Goal: Task Accomplishment & Management: Manage account settings

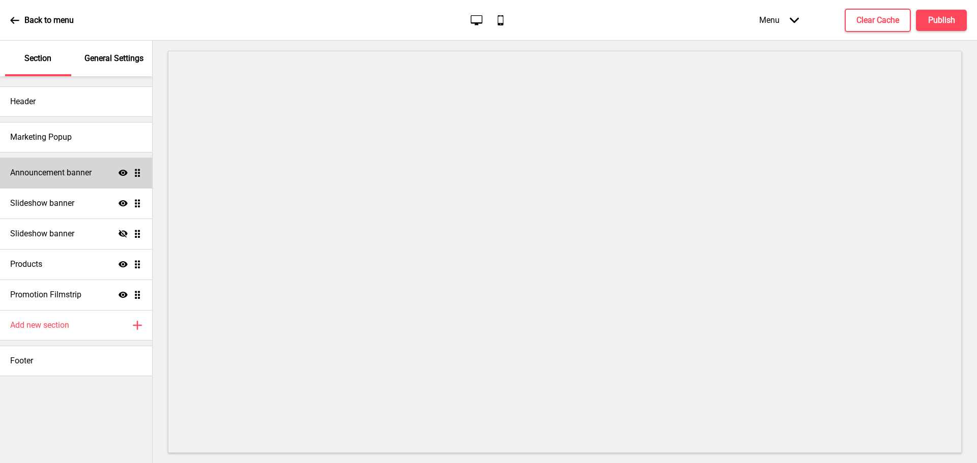
click at [80, 178] on h4 "Announcement banner" at bounding box center [50, 172] width 81 height 11
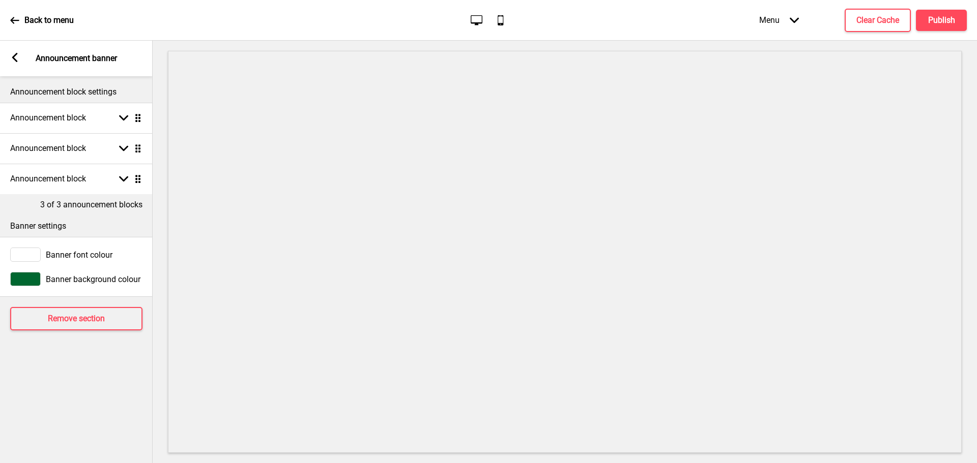
click at [12, 60] on rect at bounding box center [14, 57] width 9 height 9
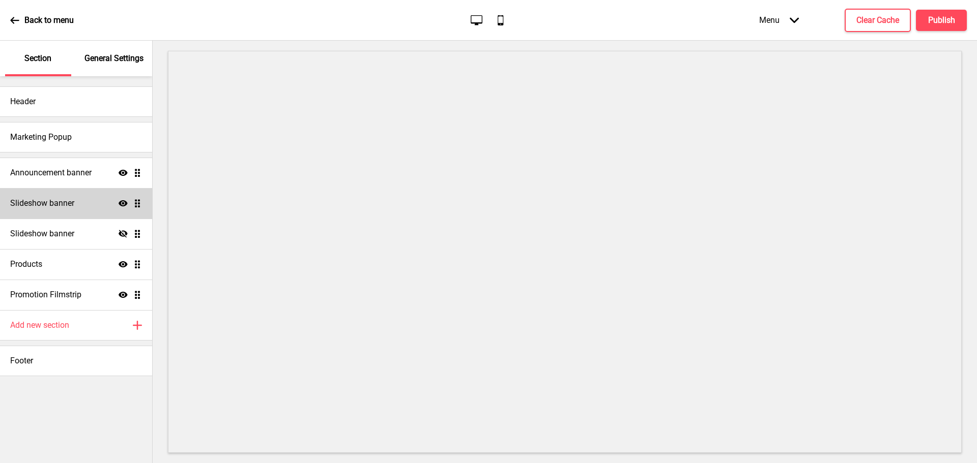
click at [68, 209] on div "Slideshow banner Show Drag" at bounding box center [76, 203] width 152 height 31
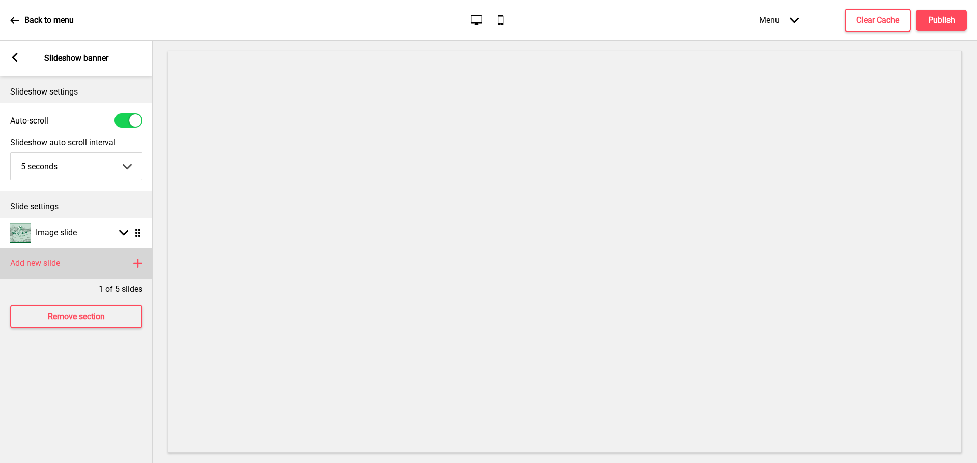
click at [137, 262] on rect at bounding box center [138, 263] width 12 height 12
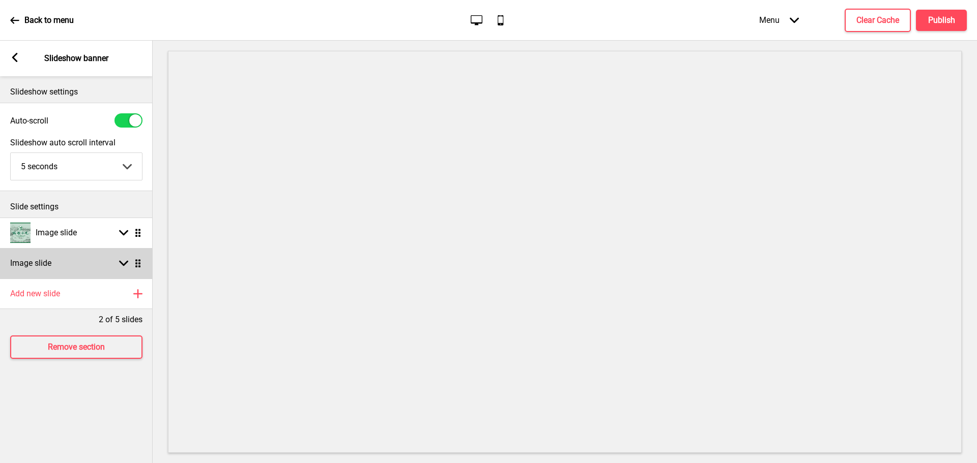
click at [123, 261] on rect at bounding box center [123, 263] width 9 height 9
select select "right"
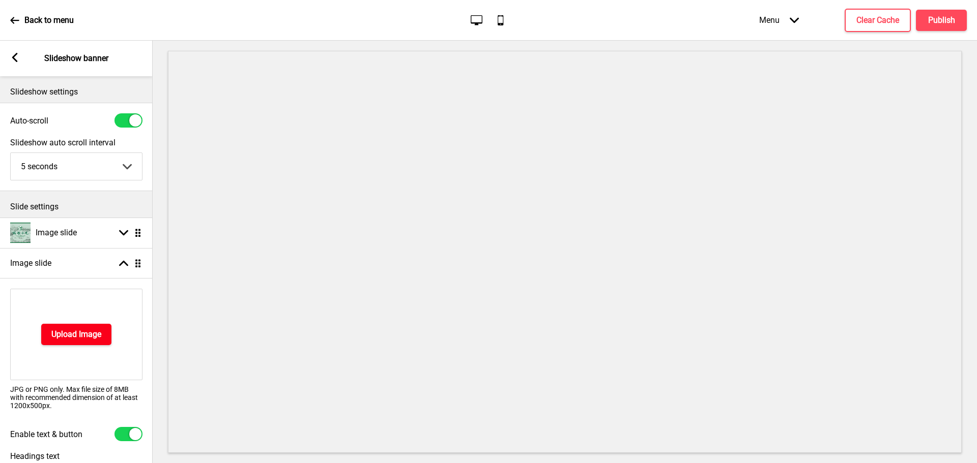
click at [88, 338] on h4 "Upload Image" at bounding box center [76, 334] width 50 height 11
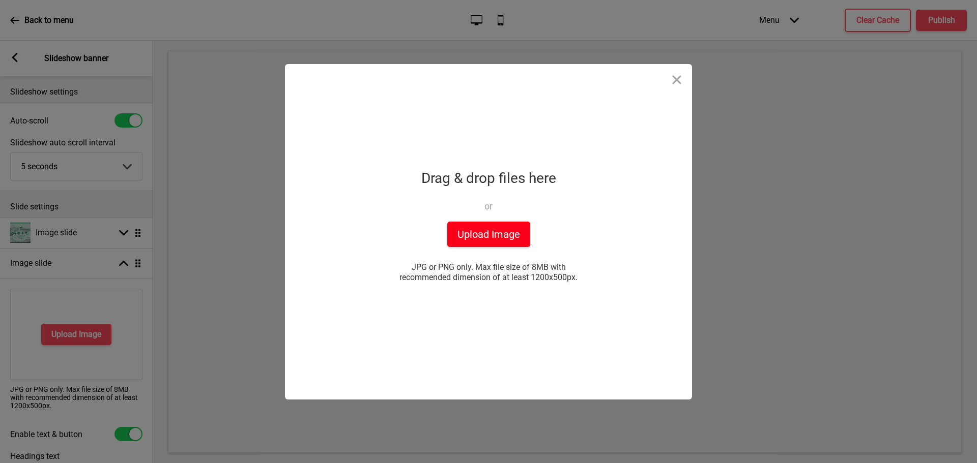
click at [495, 234] on button "Upload Image" at bounding box center [488, 234] width 83 height 25
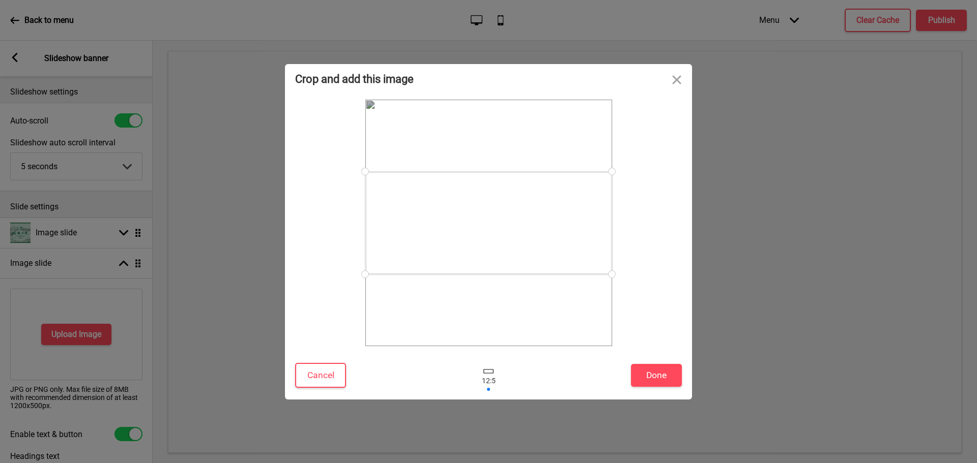
drag, startPoint x: 612, startPoint y: 278, endPoint x: 620, endPoint y: 304, distance: 26.9
click at [620, 304] on div at bounding box center [488, 223] width 387 height 247
drag, startPoint x: 562, startPoint y: 210, endPoint x: 558, endPoint y: 218, distance: 9.8
click at [558, 218] on div at bounding box center [488, 232] width 247 height 103
click at [606, 252] on div at bounding box center [488, 230] width 247 height 103
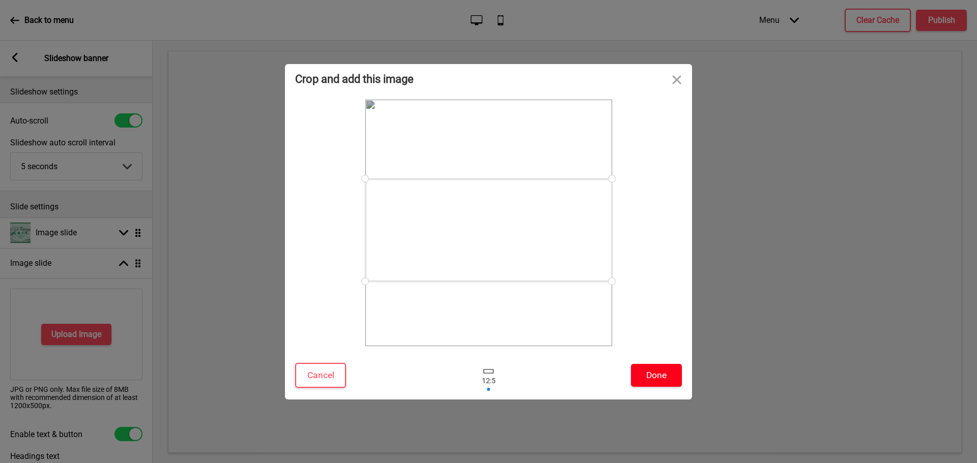
click at [669, 379] on button "Done" at bounding box center [656, 375] width 51 height 23
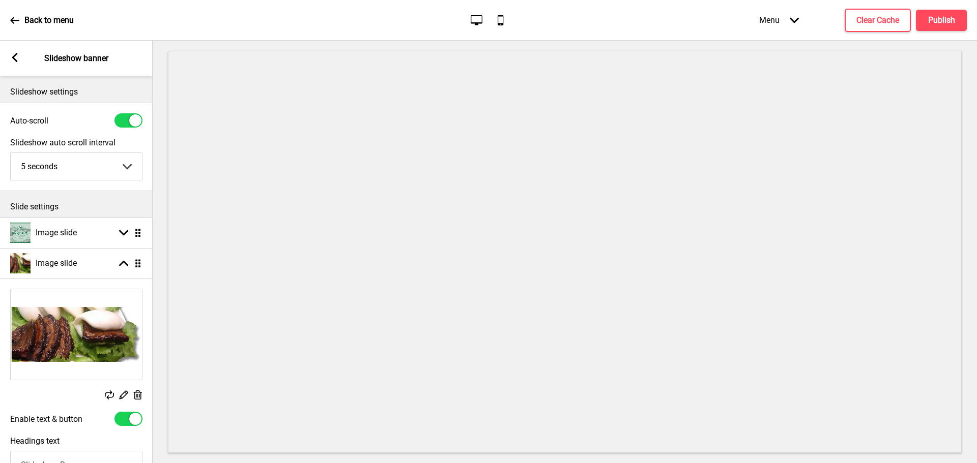
click at [124, 394] on rect at bounding box center [123, 395] width 11 height 11
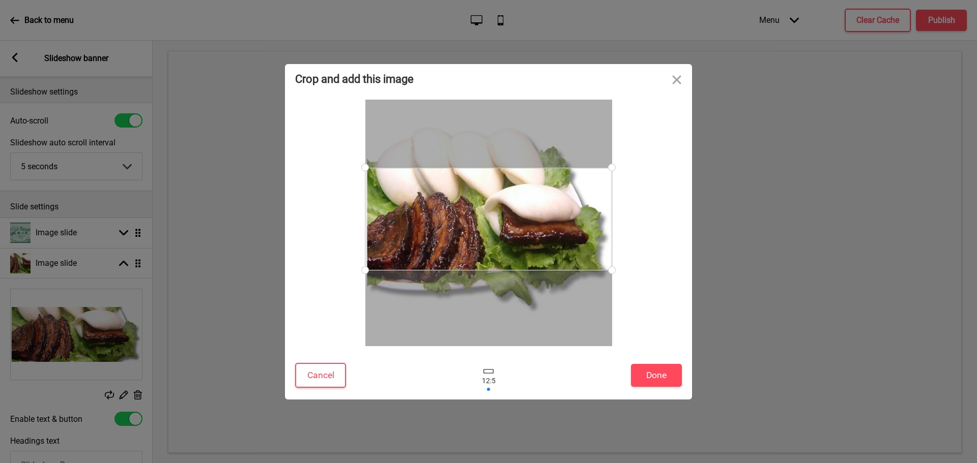
drag, startPoint x: 549, startPoint y: 255, endPoint x: 551, endPoint y: 245, distance: 10.9
click at [551, 245] on div at bounding box center [488, 219] width 247 height 103
click at [488, 371] on div at bounding box center [488, 371] width 10 height 5
click at [486, 386] on div at bounding box center [488, 375] width 31 height 33
click at [493, 375] on div at bounding box center [488, 375] width 31 height 33
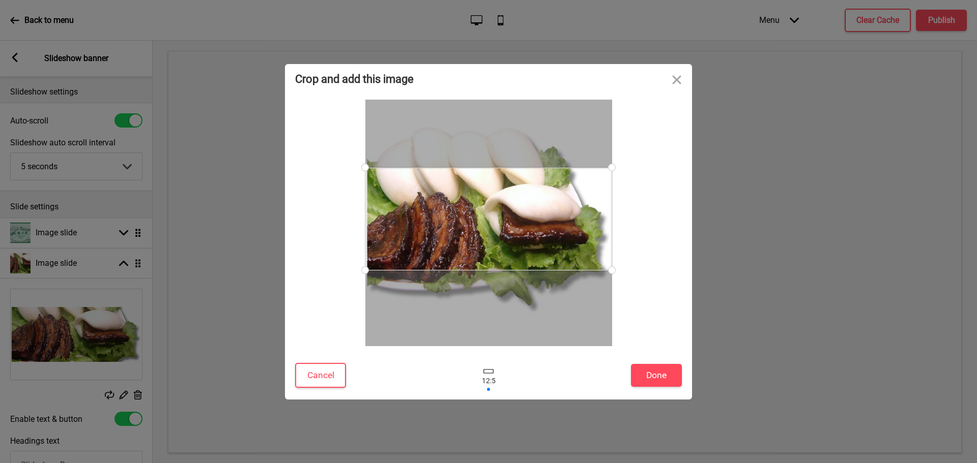
click at [490, 373] on div at bounding box center [488, 371] width 10 height 5
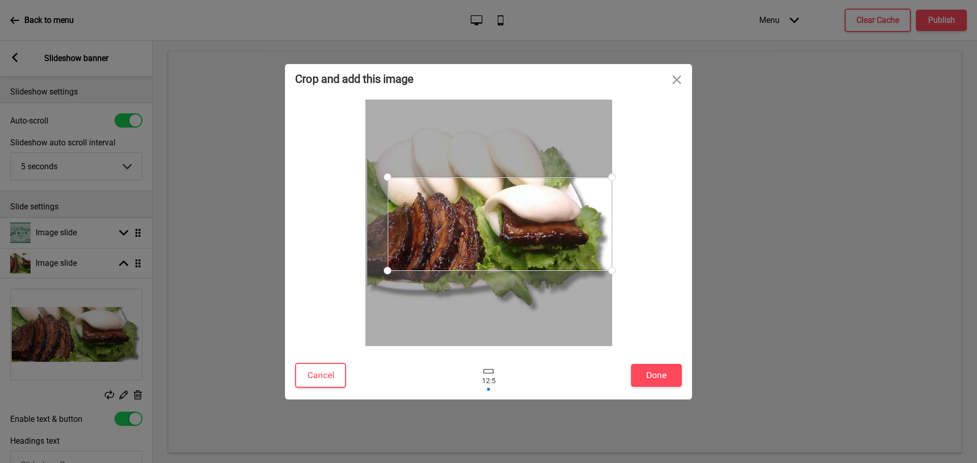
drag, startPoint x: 368, startPoint y: 170, endPoint x: 446, endPoint y: 177, distance: 78.1
click at [446, 178] on div at bounding box center [500, 225] width 224 height 94
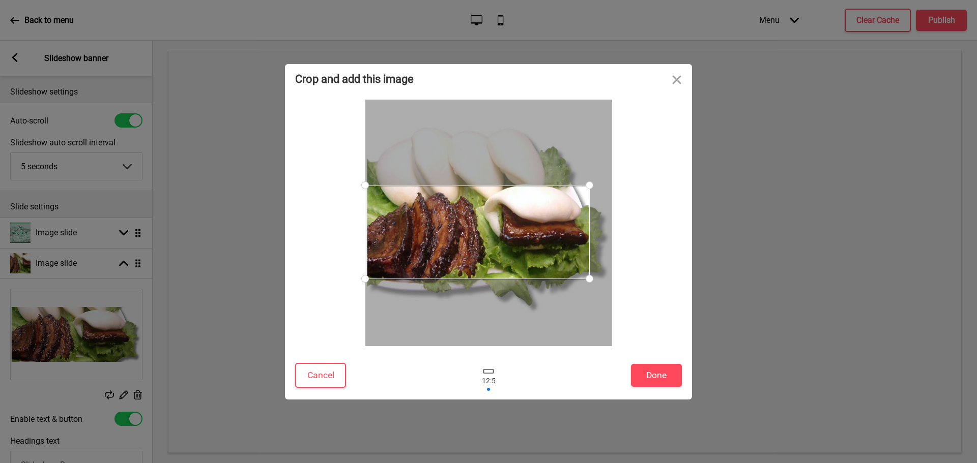
drag, startPoint x: 526, startPoint y: 200, endPoint x: 495, endPoint y: 209, distance: 31.6
click at [495, 209] on div at bounding box center [477, 233] width 224 height 94
click at [660, 377] on button "Done" at bounding box center [656, 375] width 51 height 23
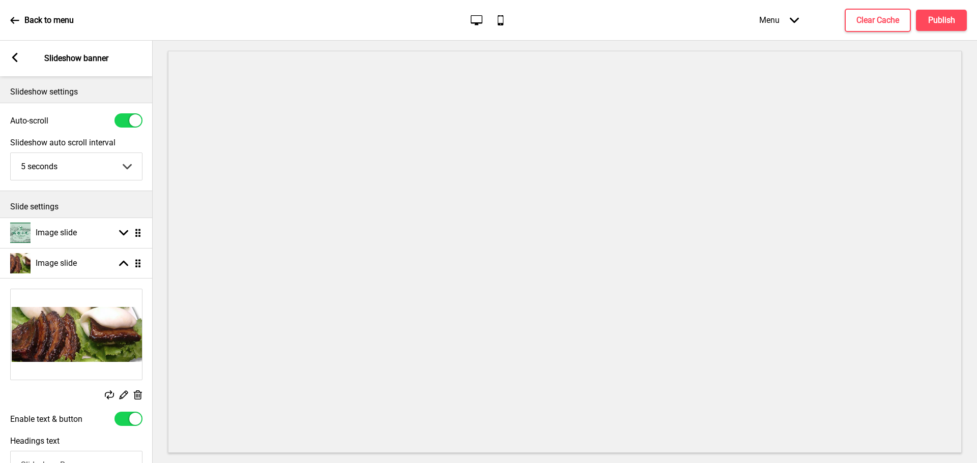
click at [121, 393] on rect at bounding box center [123, 395] width 11 height 11
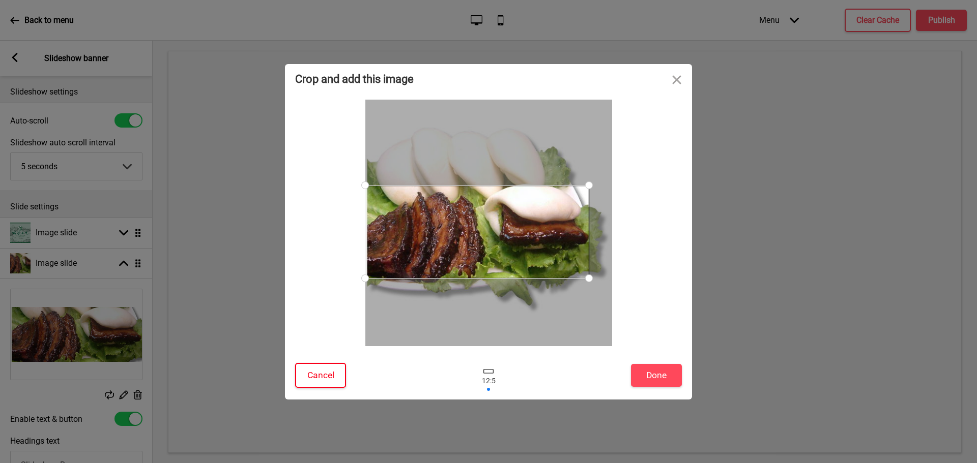
click at [330, 373] on button "Cancel" at bounding box center [320, 375] width 51 height 25
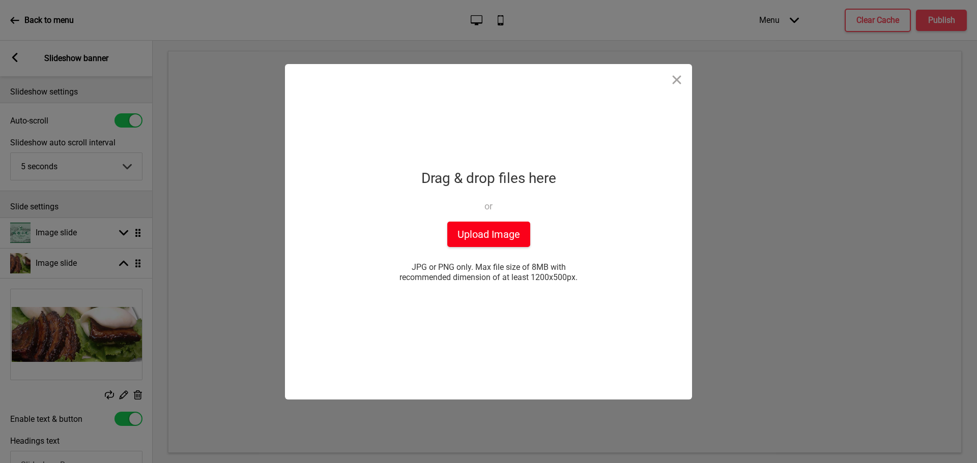
click at [496, 229] on button "Upload Image" at bounding box center [488, 234] width 83 height 25
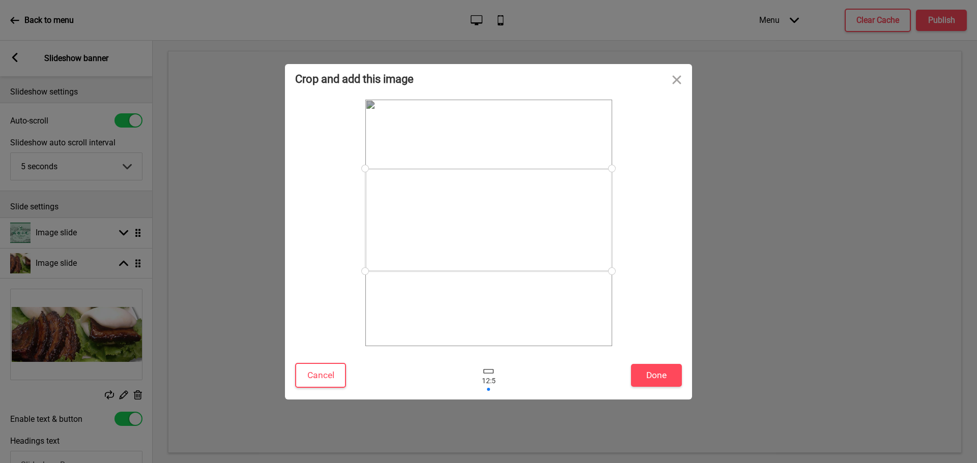
click at [576, 236] on div at bounding box center [488, 220] width 247 height 103
click at [668, 372] on button "Done" at bounding box center [656, 375] width 51 height 23
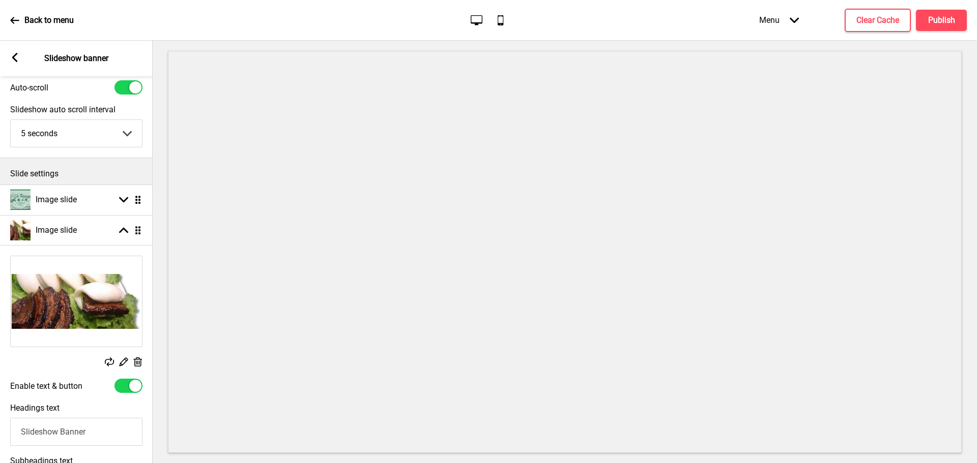
scroll to position [51, 0]
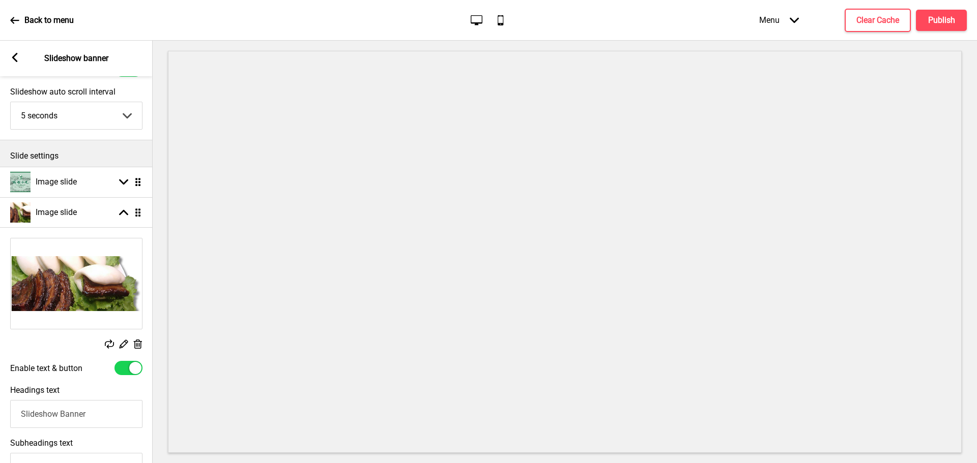
click at [121, 344] on rect at bounding box center [123, 344] width 11 height 11
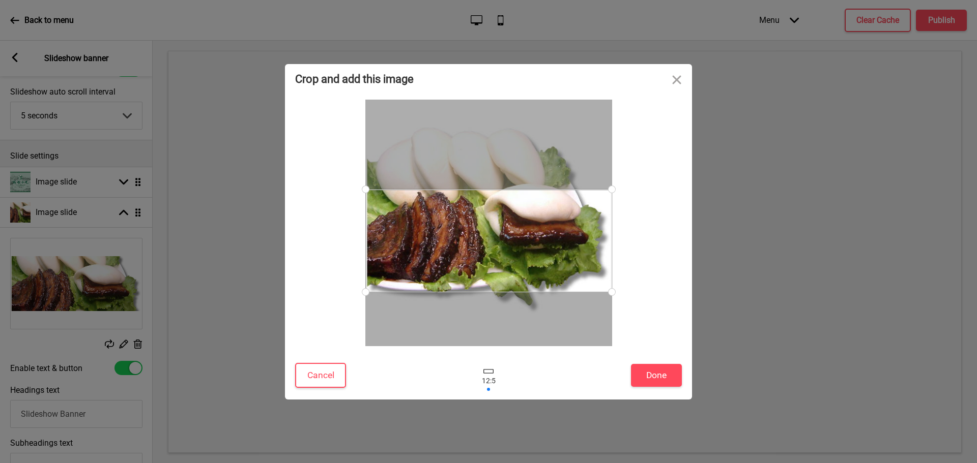
drag, startPoint x: 491, startPoint y: 222, endPoint x: 494, endPoint y: 262, distance: 39.8
click at [494, 262] on div at bounding box center [489, 241] width 246 height 103
click at [659, 374] on button "Done" at bounding box center [656, 375] width 51 height 23
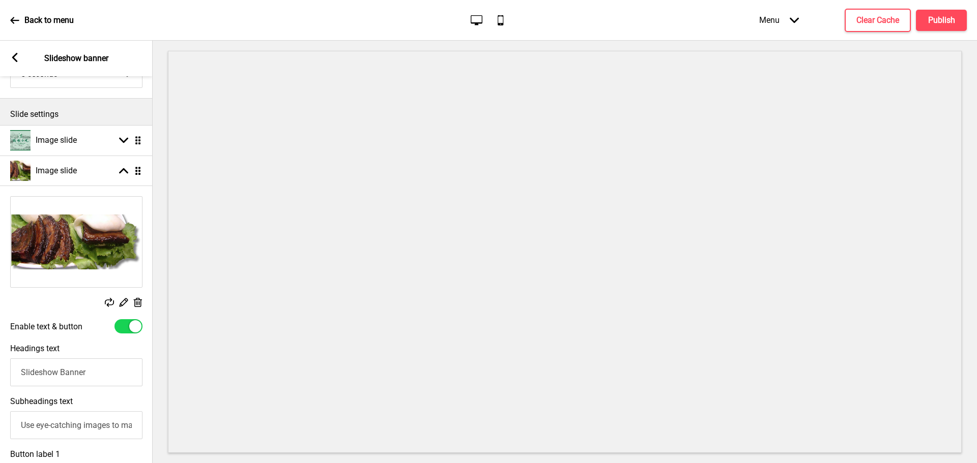
scroll to position [153, 0]
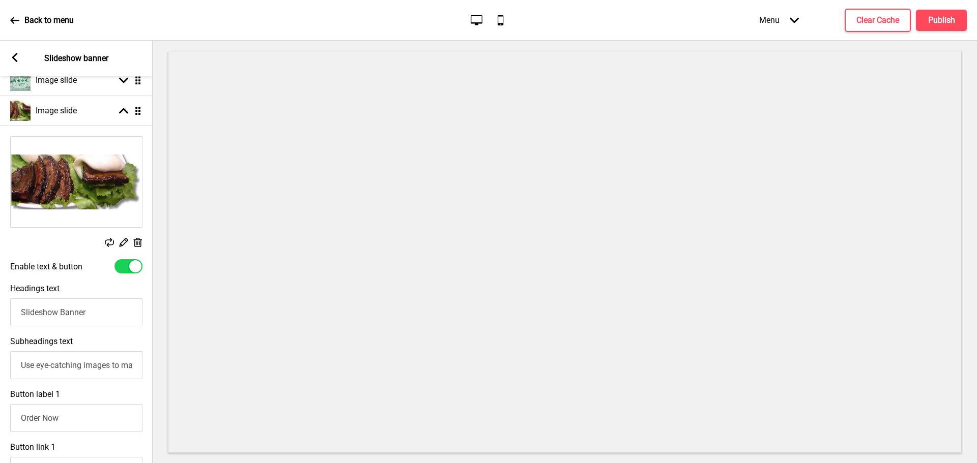
click at [67, 314] on input "Slideshow Banner" at bounding box center [76, 313] width 132 height 28
drag, startPoint x: 109, startPoint y: 316, endPoint x: 0, endPoint y: 329, distance: 110.0
click at [0, 329] on div "Headings text Slideshow Banner" at bounding box center [76, 305] width 153 height 53
type input "Braised Pork with [PERSON_NAME]"
click at [126, 372] on input "Use eye-catching images to make a strong first impression of your brand" at bounding box center [76, 366] width 132 height 28
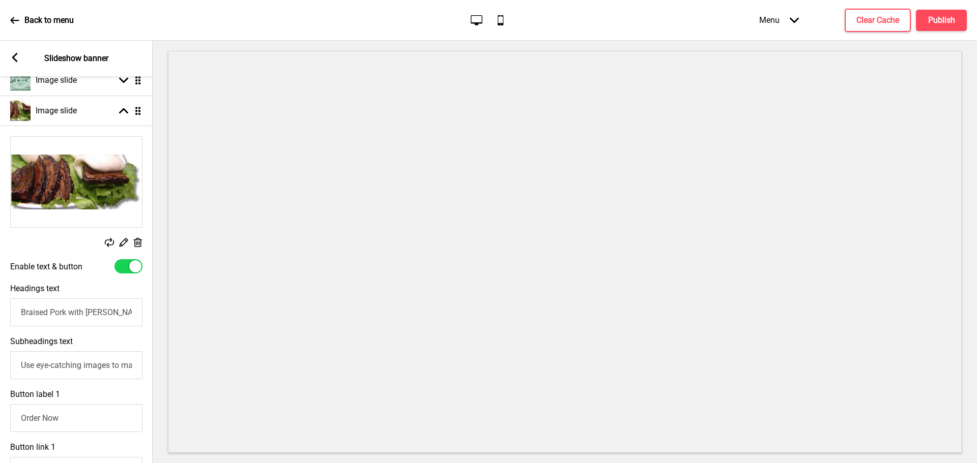
click at [126, 372] on input "Use eye-catching images to make a strong first impression of your brand" at bounding box center [76, 366] width 132 height 28
drag, startPoint x: 126, startPoint y: 372, endPoint x: 132, endPoint y: 372, distance: 6.1
click at [132, 372] on input "Our signature Braised Pork with Pau, comm" at bounding box center [76, 366] width 132 height 28
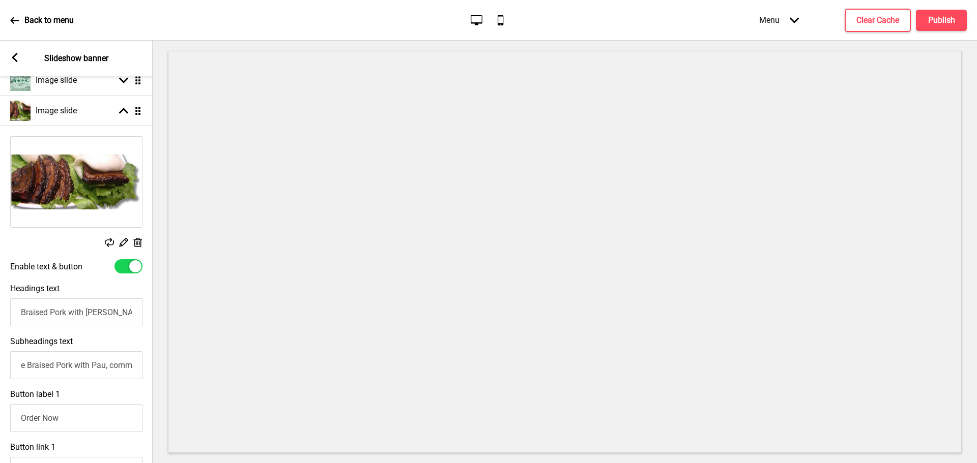
click at [130, 367] on input "Our signature Braised Pork with Pau, comm" at bounding box center [76, 366] width 132 height 28
click at [132, 367] on input "Our signature Braised Pork with Pau, comm" at bounding box center [76, 366] width 132 height 28
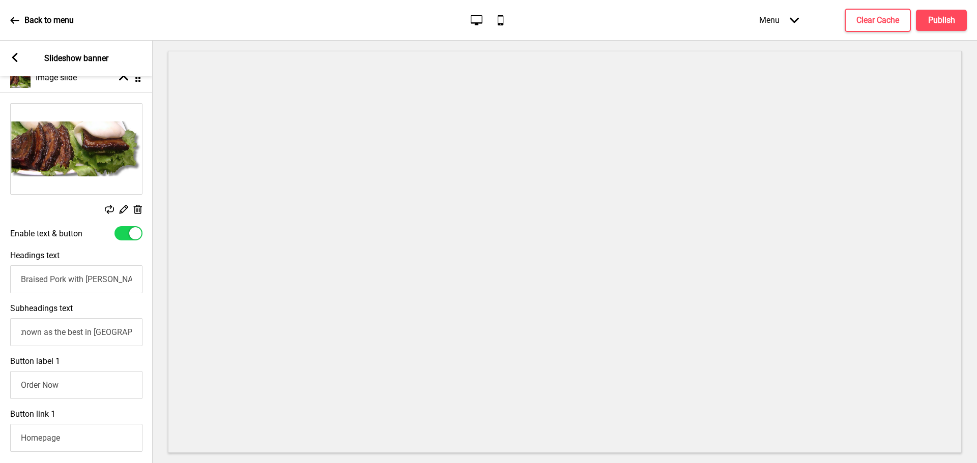
scroll to position [203, 0]
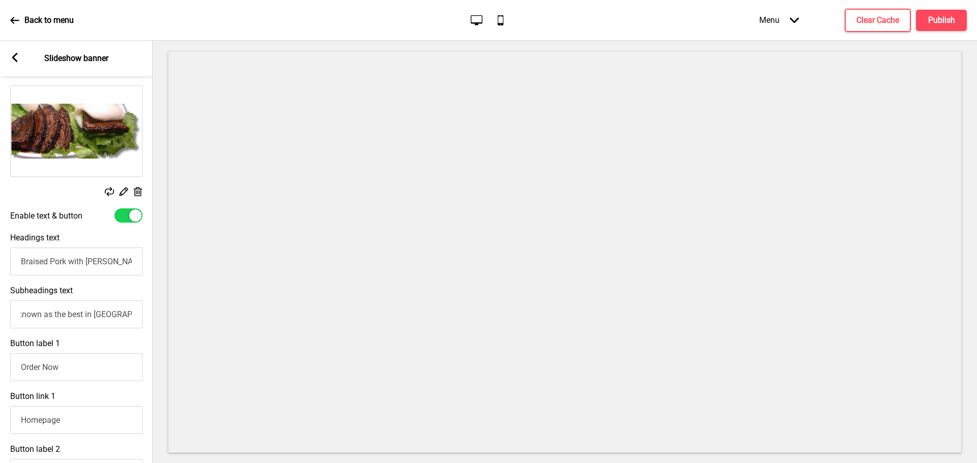
type input "Our signature Braised Pork with Pau, commonly known as the best in [GEOGRAPHIC_…"
click at [107, 319] on input "Our signature Braised Pork with Pau, commonly known as the best in [GEOGRAPHIC_…" at bounding box center [76, 315] width 132 height 28
click at [55, 322] on input "Our signature Braised Pork with Pau, commonly known as the best in [GEOGRAPHIC_…" at bounding box center [76, 315] width 132 height 28
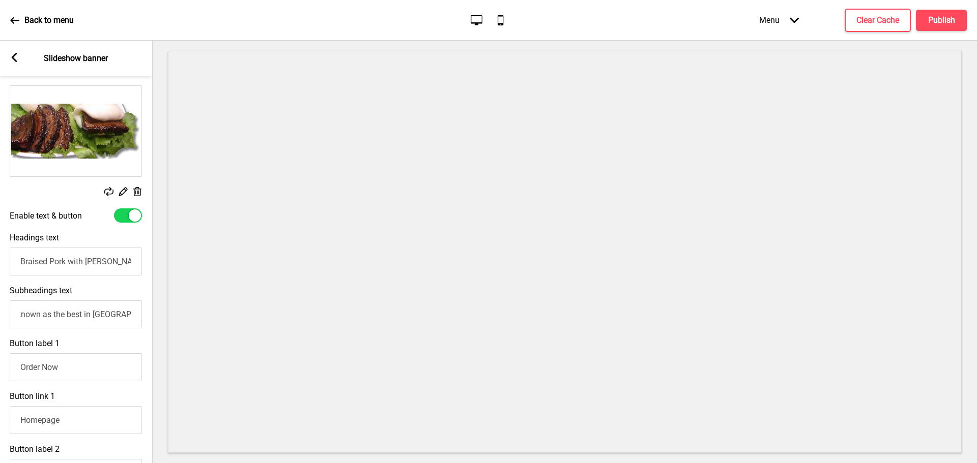
click at [88, 316] on input "Our signature Braised Pork with Pau, commonly known as the best in [GEOGRAPHIC_…" at bounding box center [76, 315] width 132 height 28
drag, startPoint x: 88, startPoint y: 317, endPoint x: 0, endPoint y: 324, distance: 88.2
click at [0, 324] on div "Subheadings text Our signature Braised Pork with Pau, commonly known as the bes…" at bounding box center [76, 307] width 153 height 53
click at [96, 314] on input "Our signature Braised Pork with Pau, commonly known as the best in [GEOGRAPHIC_…" at bounding box center [76, 315] width 132 height 28
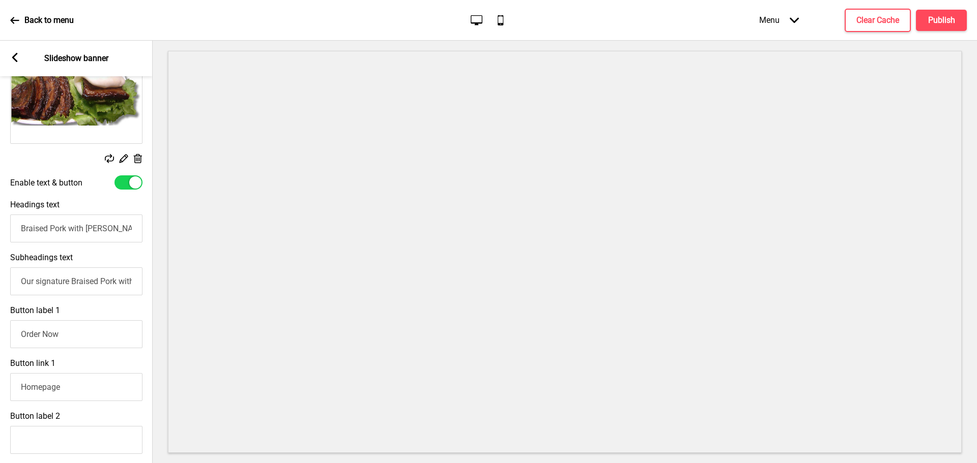
scroll to position [254, 0]
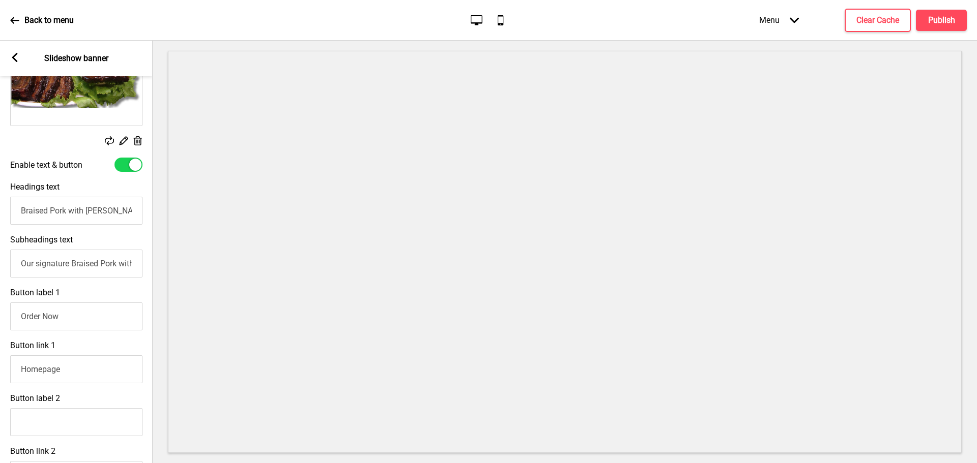
click at [90, 324] on input "Order Now" at bounding box center [76, 317] width 132 height 28
drag, startPoint x: 45, startPoint y: 268, endPoint x: 134, endPoint y: 266, distance: 88.5
click at [134, 266] on input "Our signature Braised Pork with Pau, commonly known as the best in [GEOGRAPHIC_…" at bounding box center [76, 264] width 132 height 28
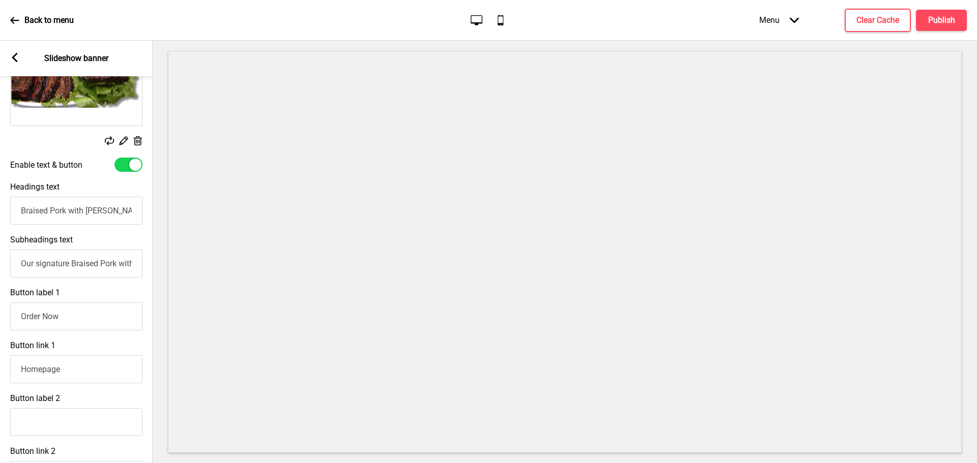
click at [82, 319] on input "Order Now" at bounding box center [76, 317] width 132 height 28
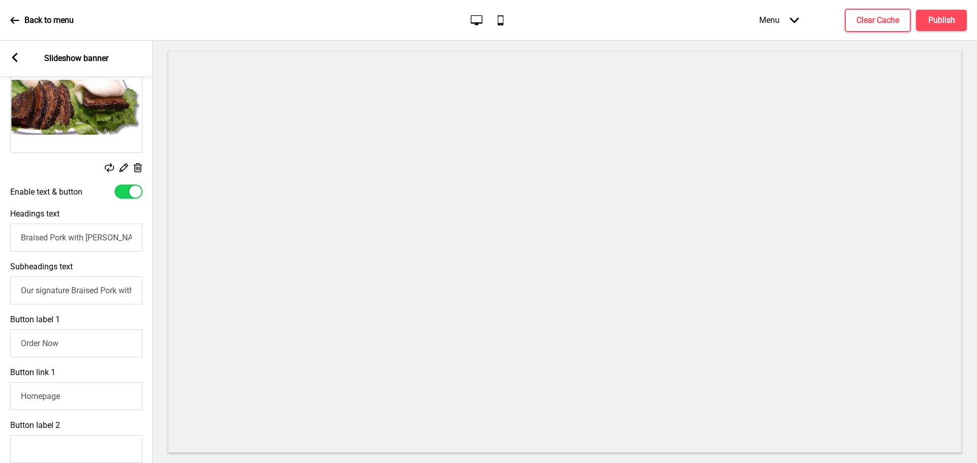
scroll to position [118, 0]
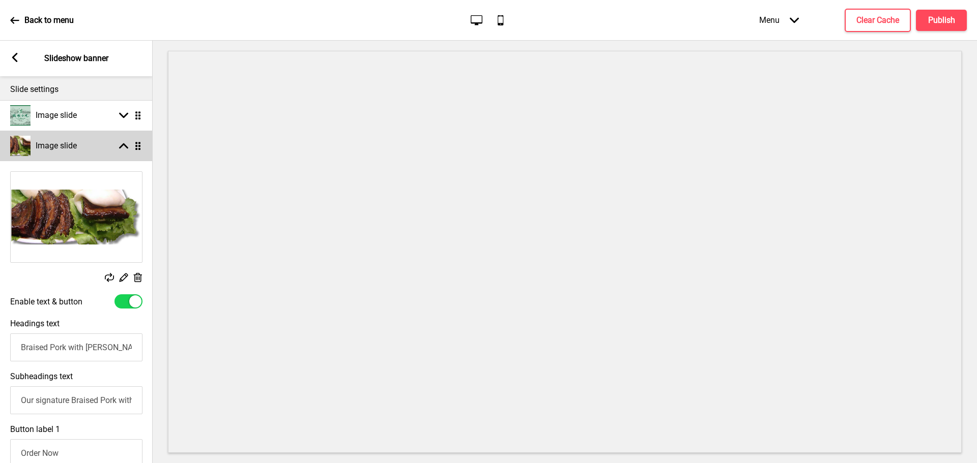
click at [123, 145] on icon at bounding box center [123, 146] width 9 height 6
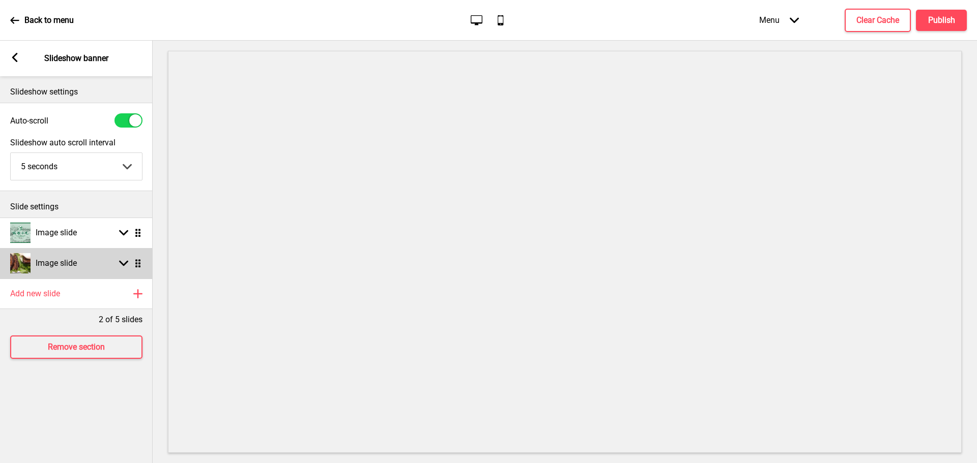
scroll to position [0, 0]
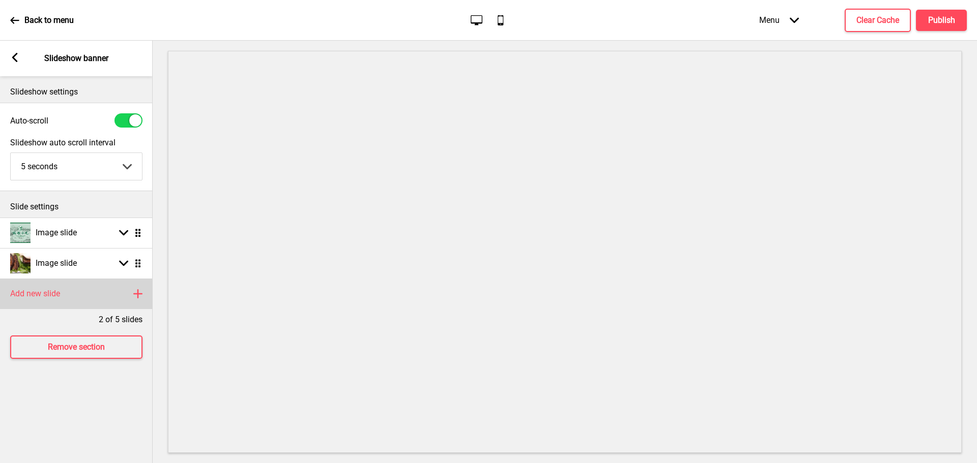
click at [52, 292] on h4 "Add new slide" at bounding box center [35, 293] width 50 height 11
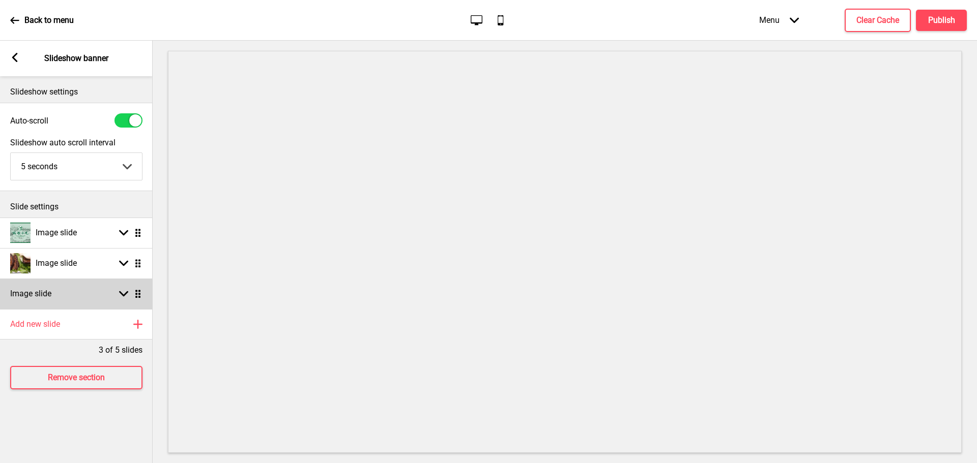
click at [125, 290] on rect at bounding box center [123, 293] width 9 height 9
select select "right"
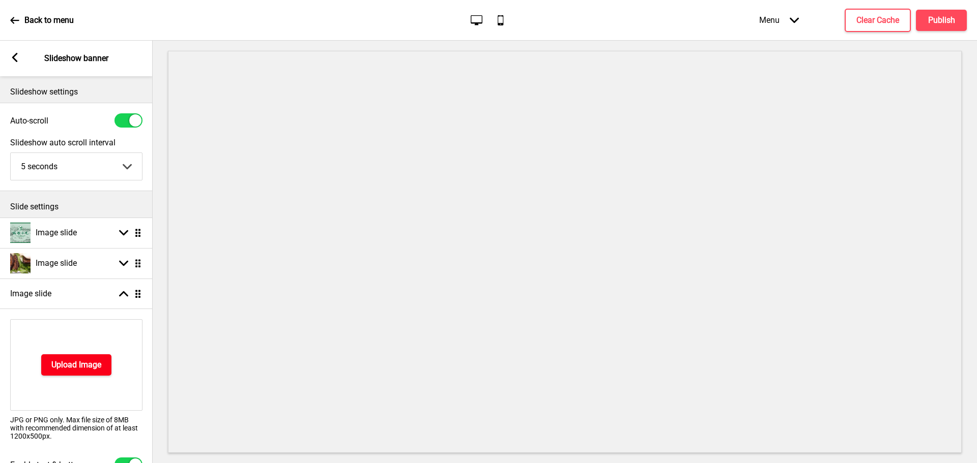
click at [92, 366] on h4 "Upload Image" at bounding box center [76, 365] width 50 height 11
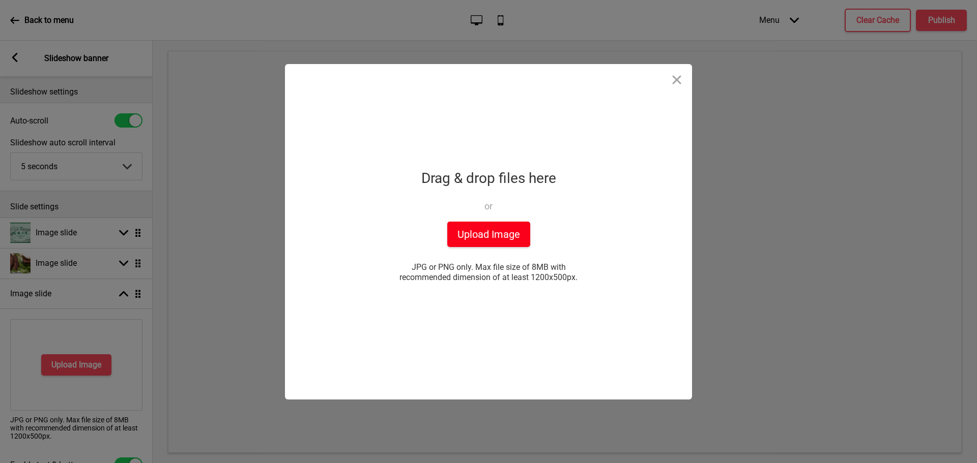
click at [470, 237] on button "Upload Image" at bounding box center [488, 234] width 83 height 25
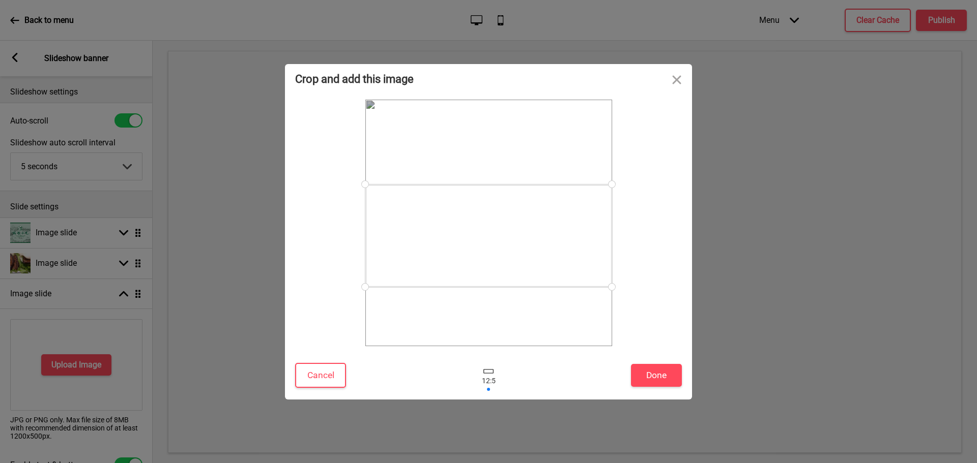
drag, startPoint x: 551, startPoint y: 258, endPoint x: 550, endPoint y: 268, distance: 9.7
click at [550, 268] on div at bounding box center [488, 236] width 247 height 103
click at [657, 370] on button "Done" at bounding box center [656, 375] width 51 height 23
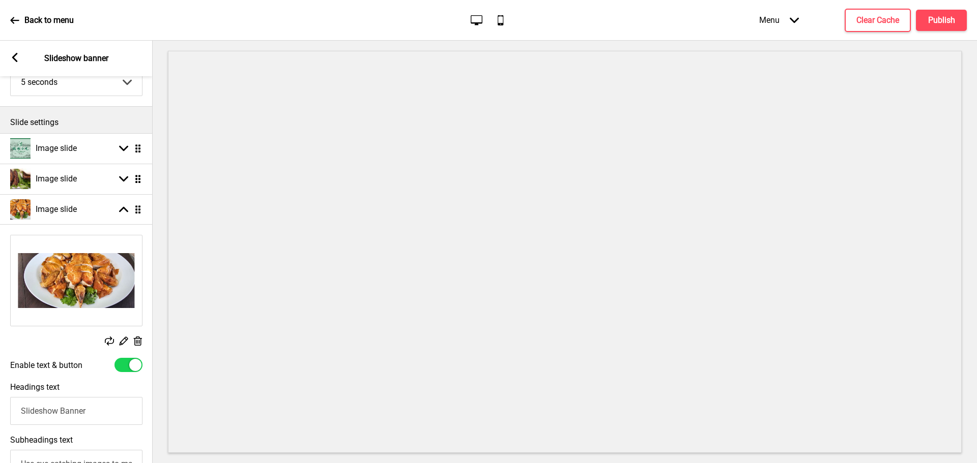
scroll to position [102, 0]
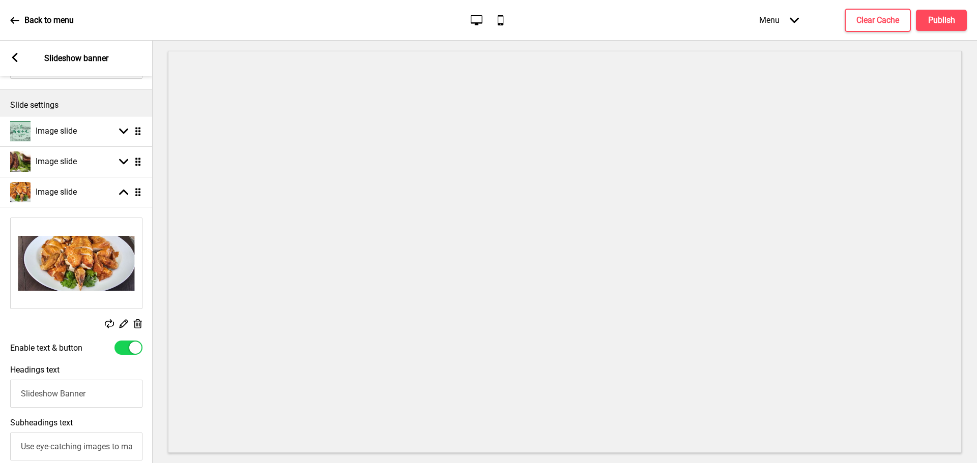
drag, startPoint x: 97, startPoint y: 394, endPoint x: 0, endPoint y: 400, distance: 97.4
click at [0, 400] on div "Headings text Slideshow Banner" at bounding box center [76, 386] width 153 height 53
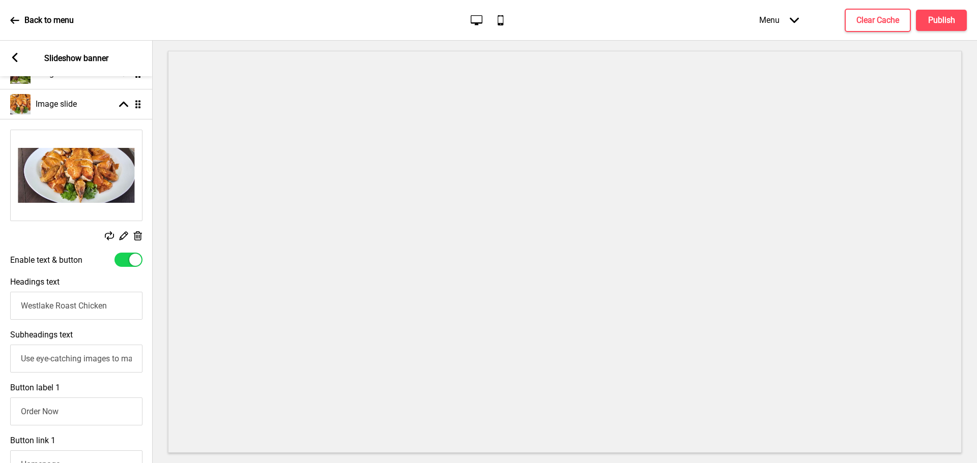
scroll to position [203, 0]
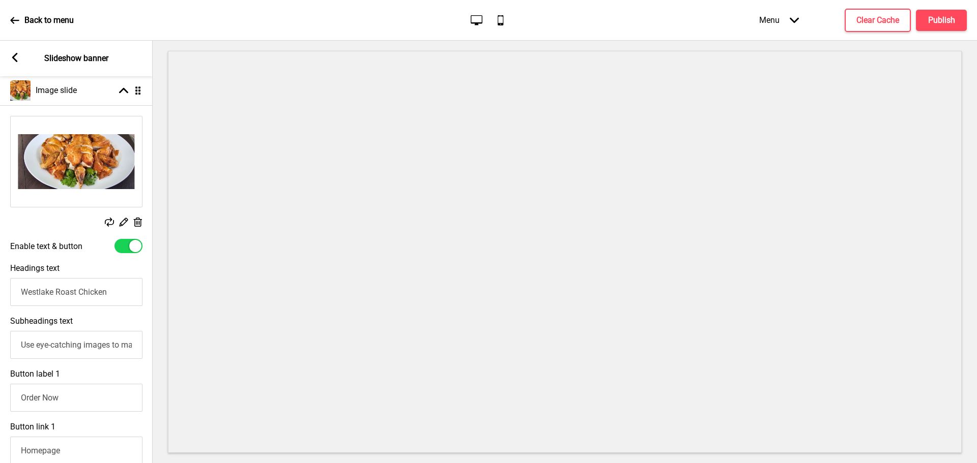
type input "Westlake Roast Chicken"
